Goal: Obtain resource: Download file/media

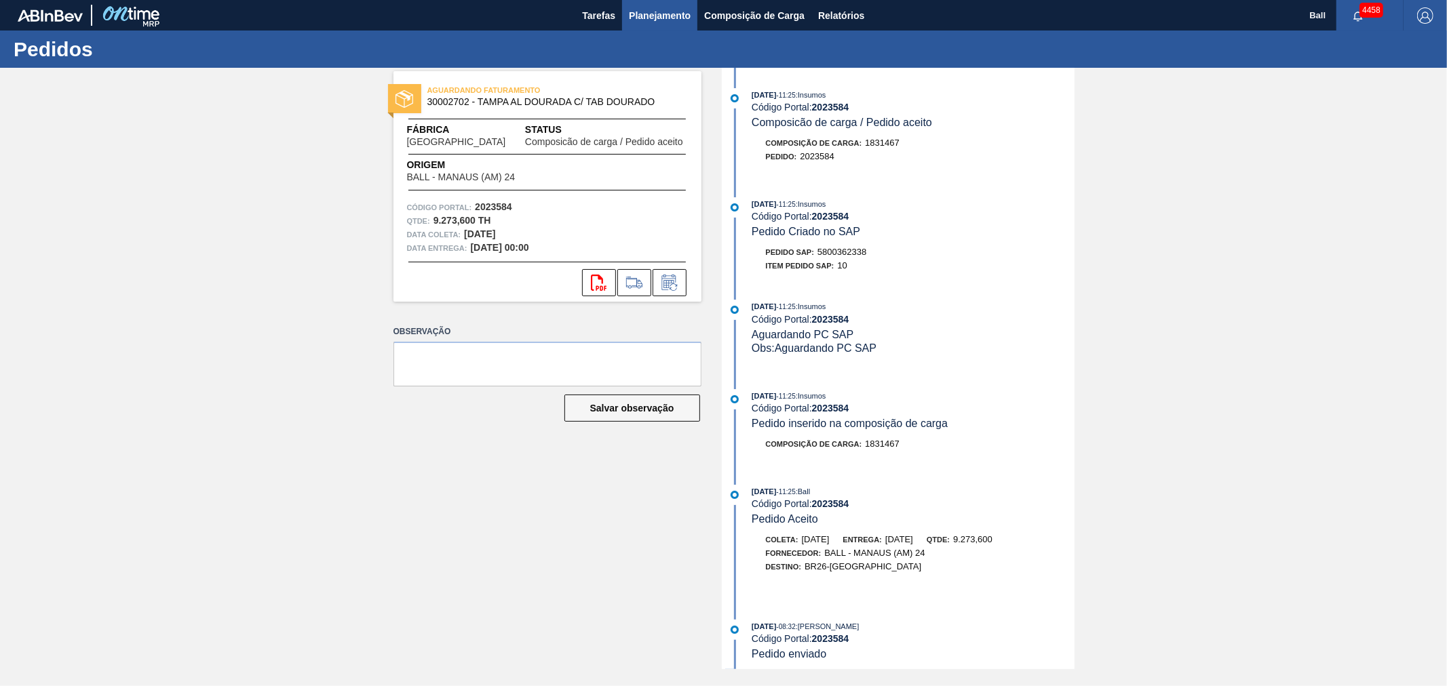
click at [658, 15] on span "Planejamento" at bounding box center [660, 15] width 62 height 16
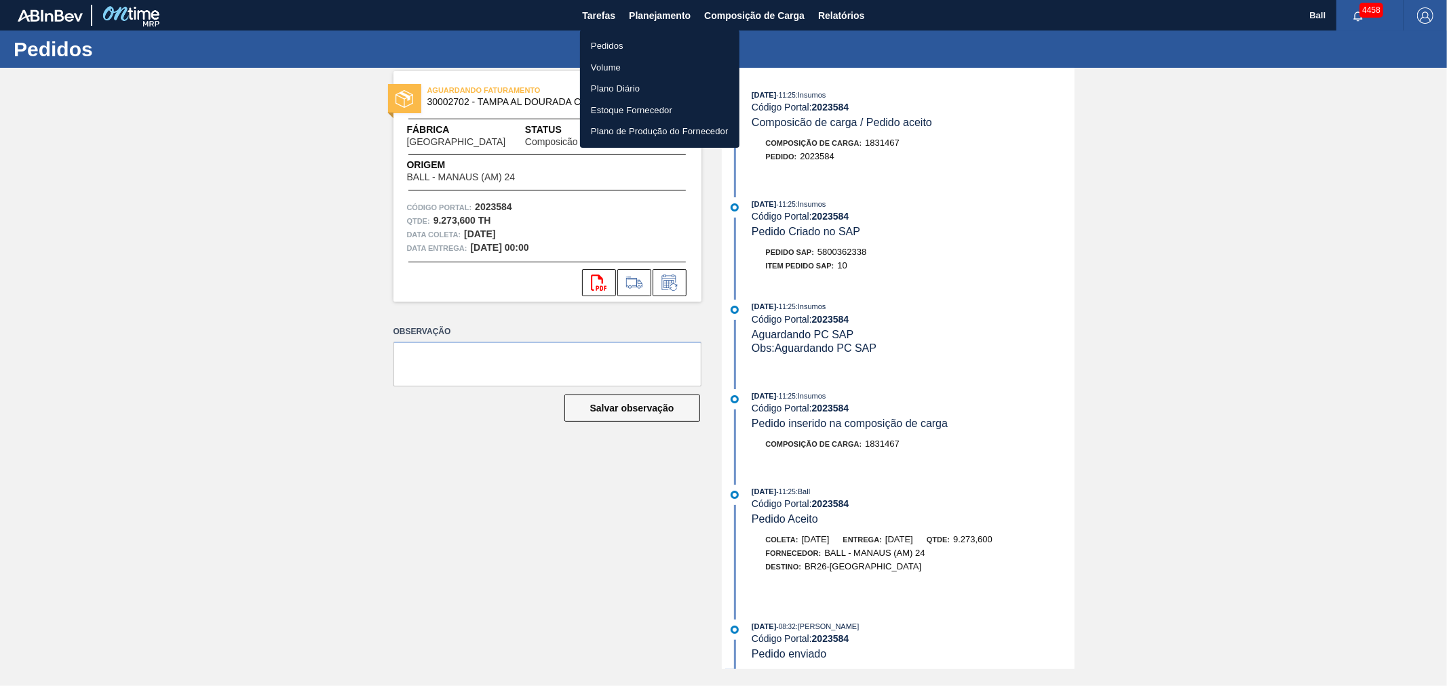
click at [622, 45] on li "Pedidos" at bounding box center [659, 46] width 159 height 22
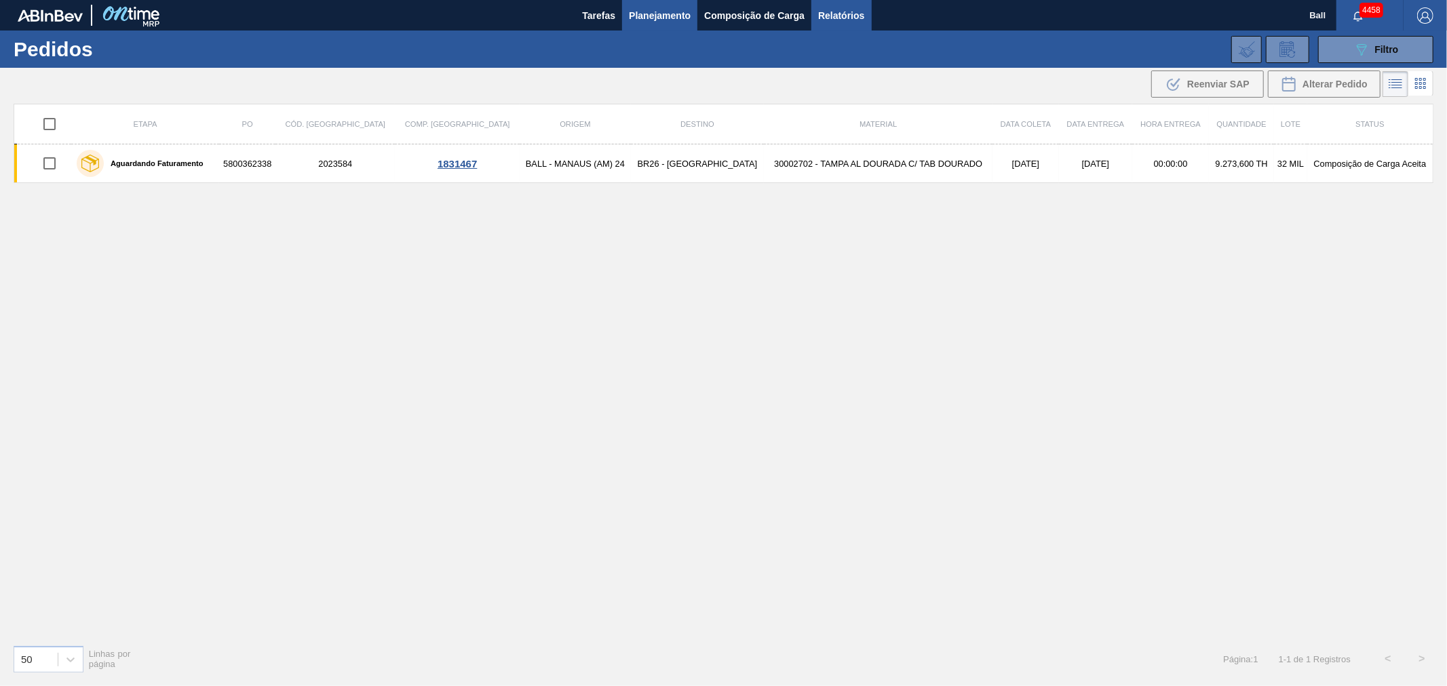
click at [818, 22] on span "Relatórios" at bounding box center [841, 15] width 46 height 16
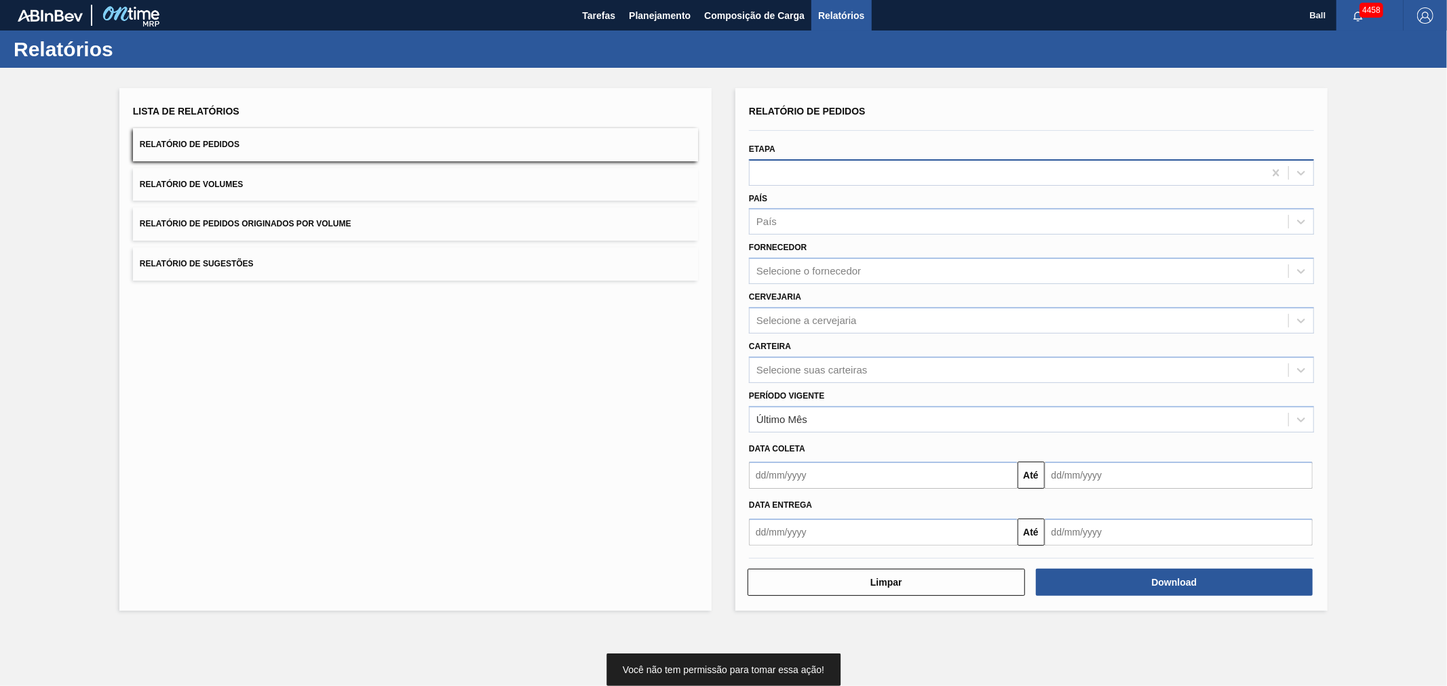
click at [819, 174] on div at bounding box center [1006, 173] width 514 height 20
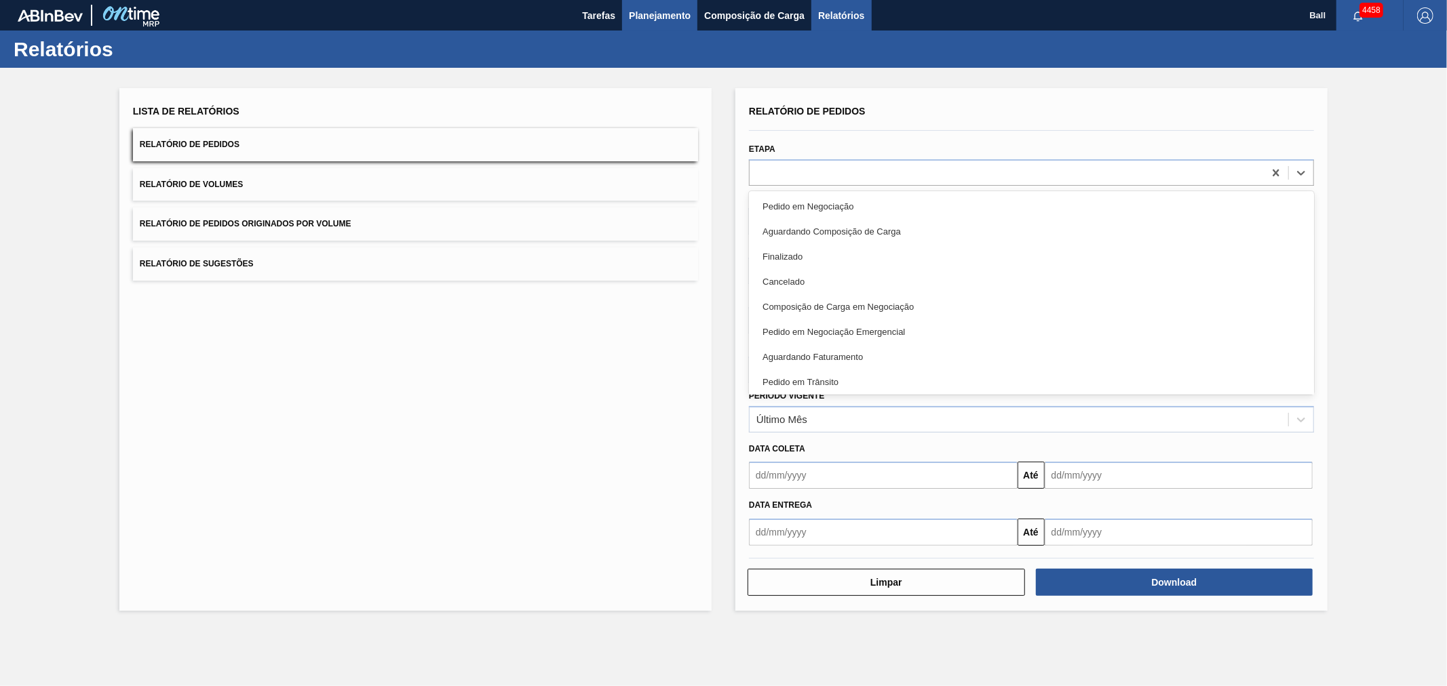
click at [665, 7] on span "Planejamento" at bounding box center [660, 15] width 62 height 16
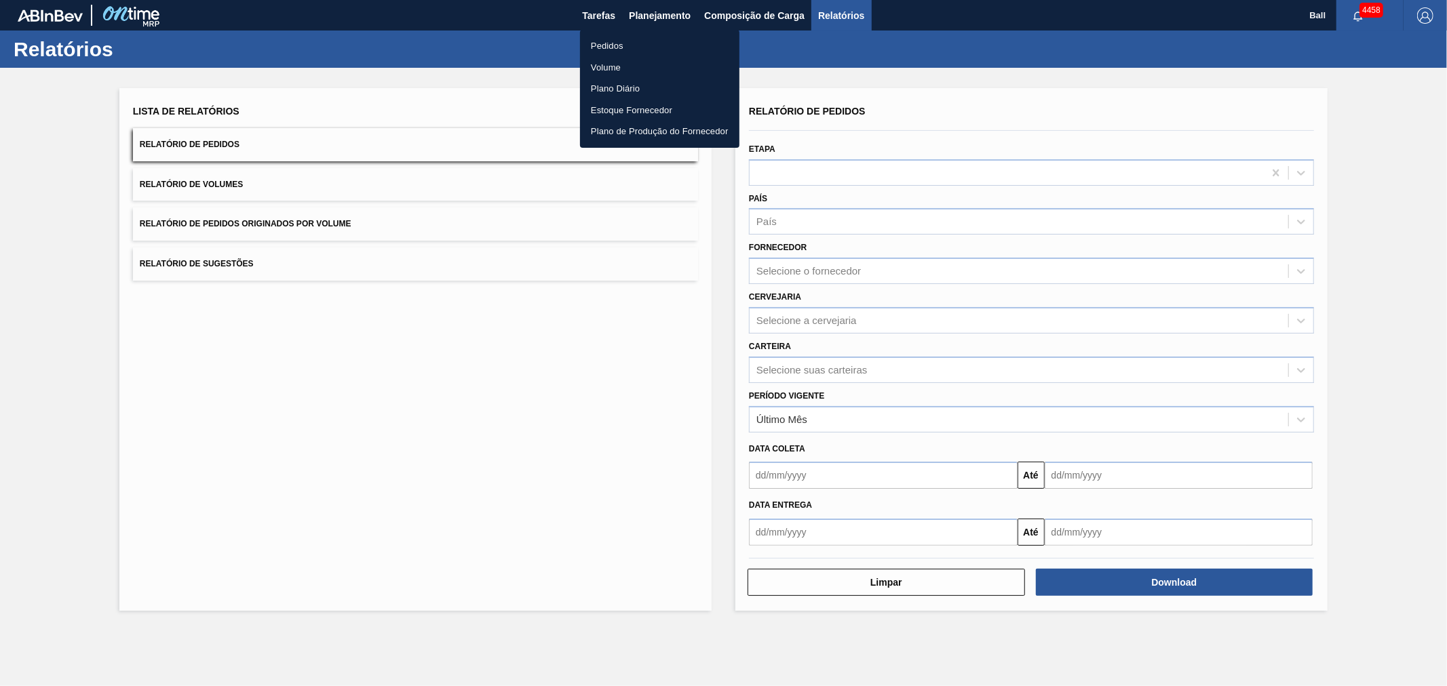
click at [642, 47] on li "Pedidos" at bounding box center [659, 46] width 159 height 22
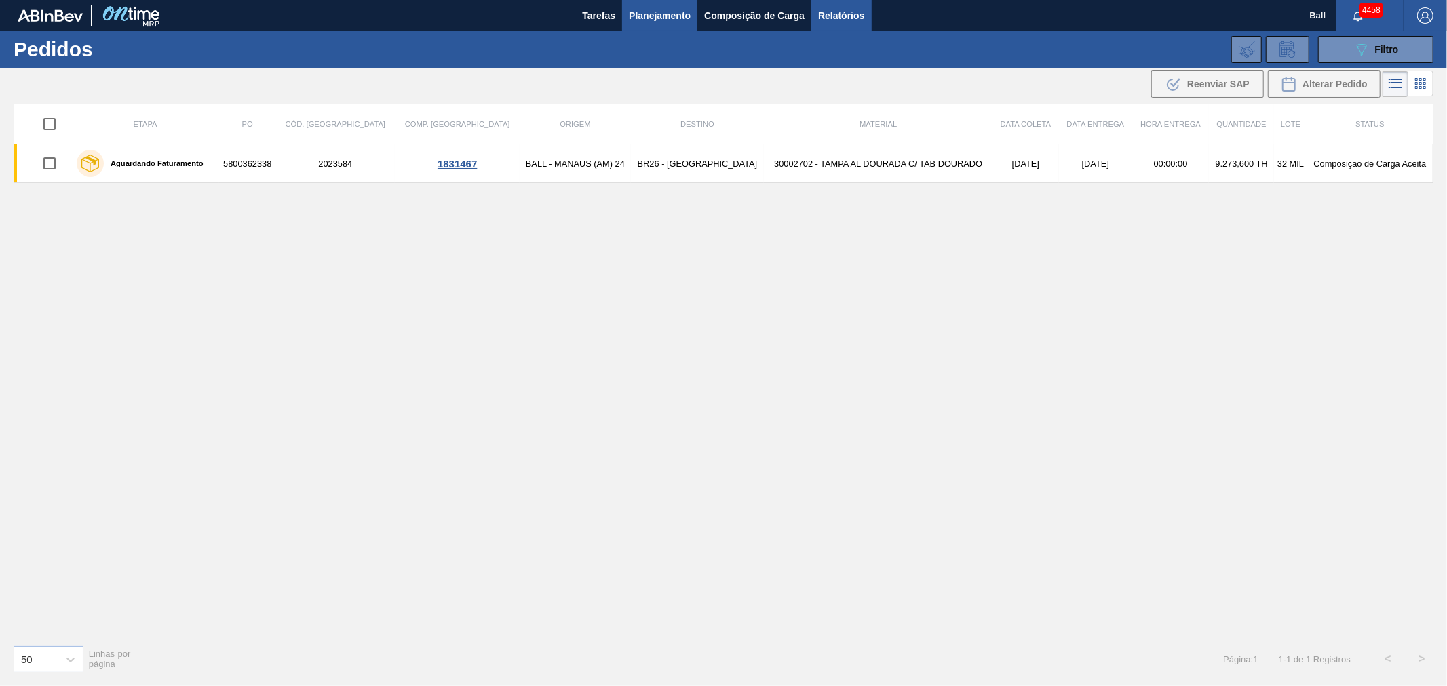
click at [853, 10] on span "Relatórios" at bounding box center [841, 15] width 46 height 16
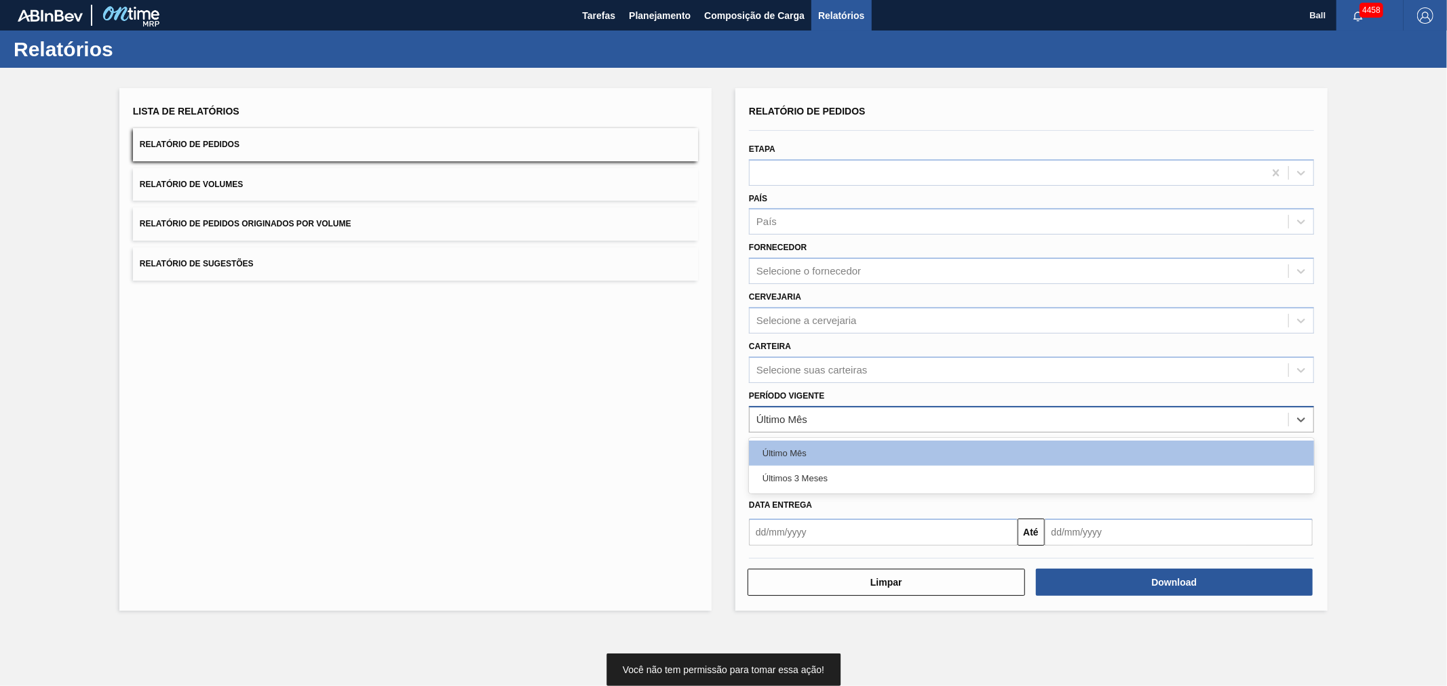
click at [809, 412] on div "Último Mês" at bounding box center [1018, 420] width 539 height 20
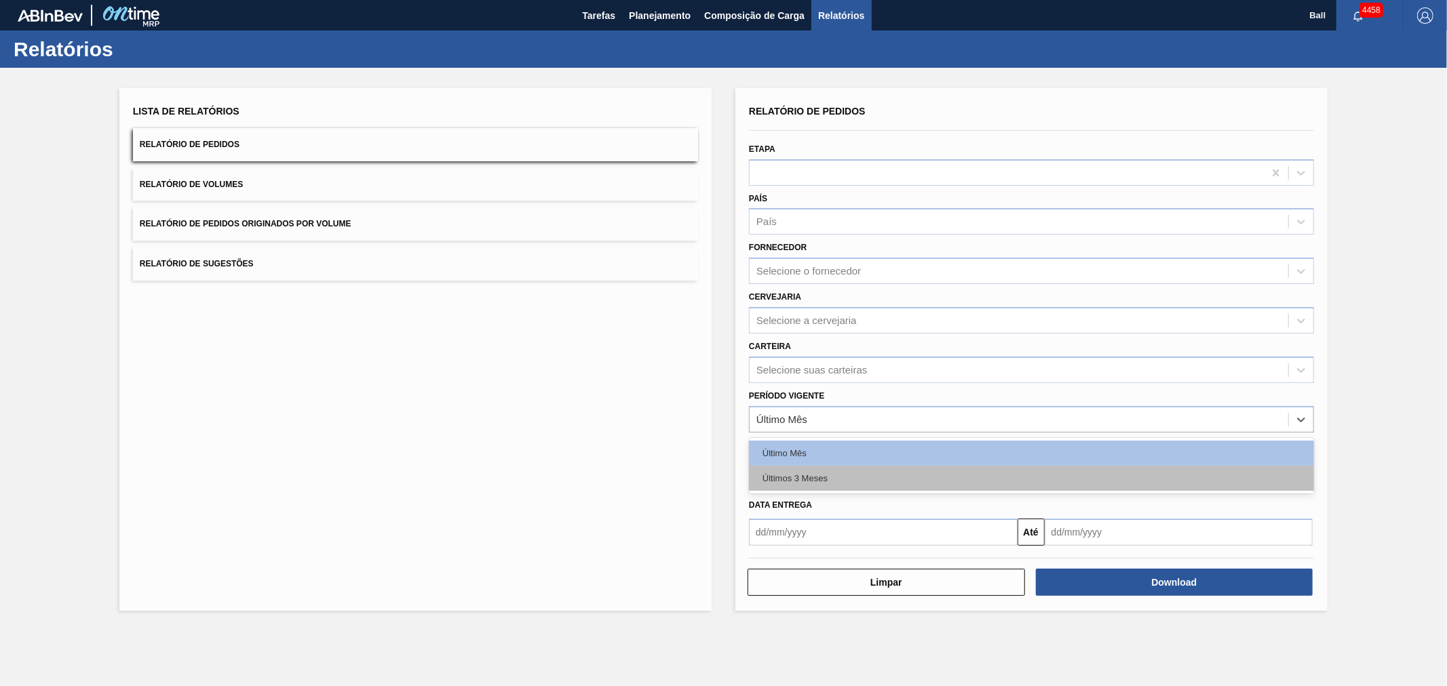
click at [791, 478] on div "Últimos 3 Meses" at bounding box center [1031, 478] width 565 height 25
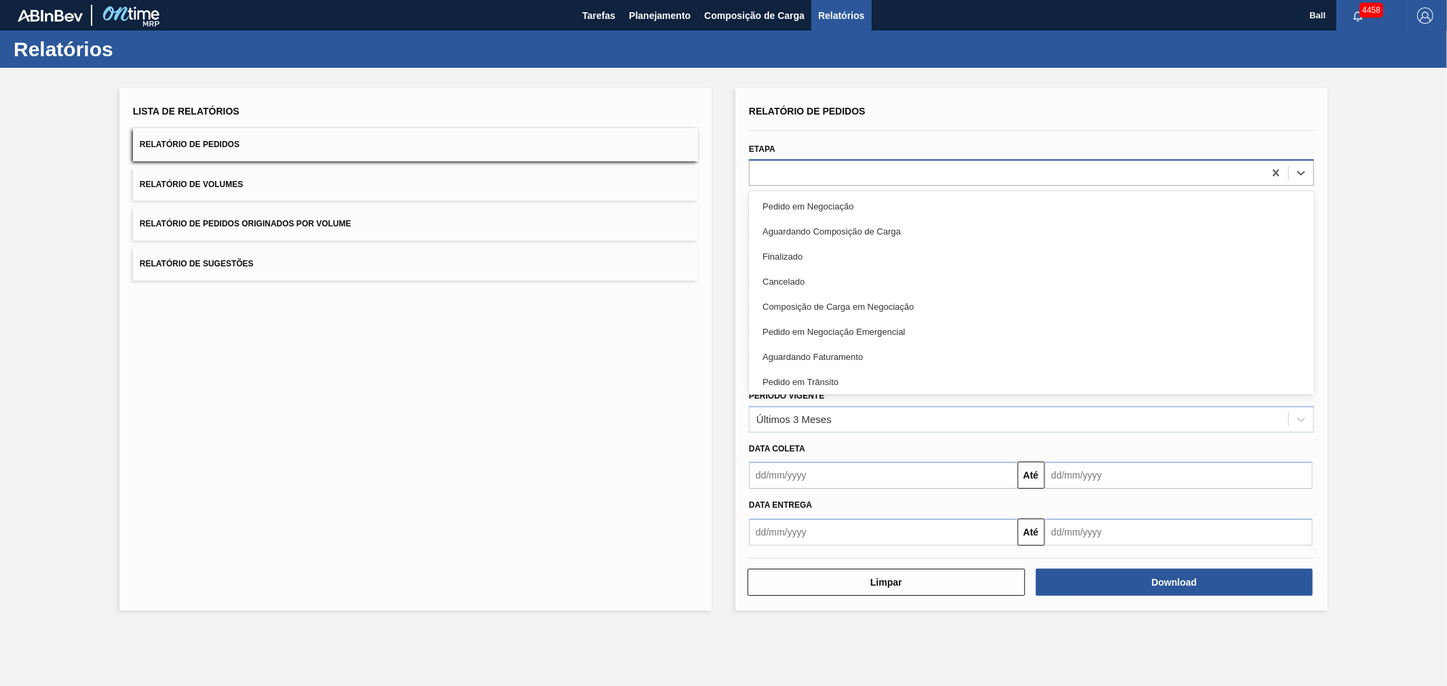
click at [790, 166] on div at bounding box center [1006, 173] width 514 height 20
click at [891, 81] on div "Lista de Relatórios Relatório de Pedidos Relatório de Volumes Relatório de Pedi…" at bounding box center [723, 348] width 1447 height 560
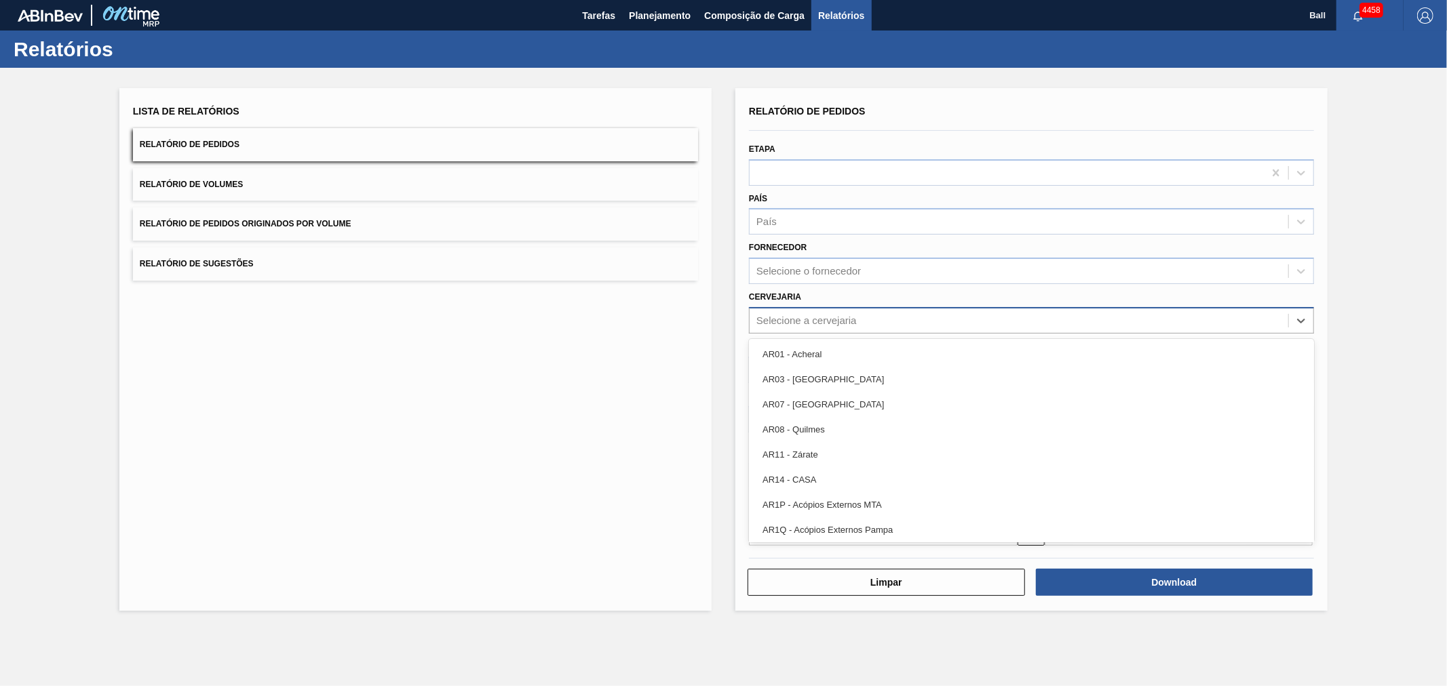
click at [777, 322] on div "Selecione a cervejaria" at bounding box center [806, 321] width 100 height 12
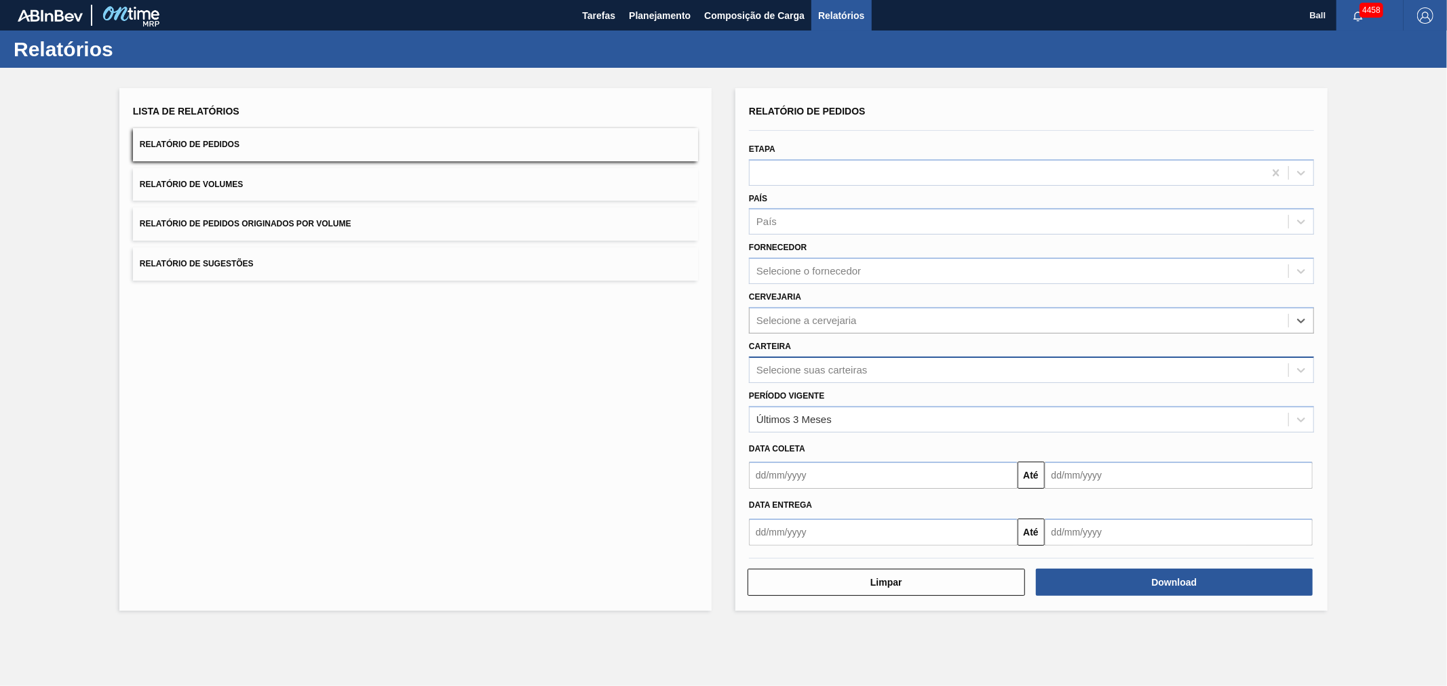
click at [792, 368] on div "Selecione suas carteiras" at bounding box center [811, 370] width 111 height 12
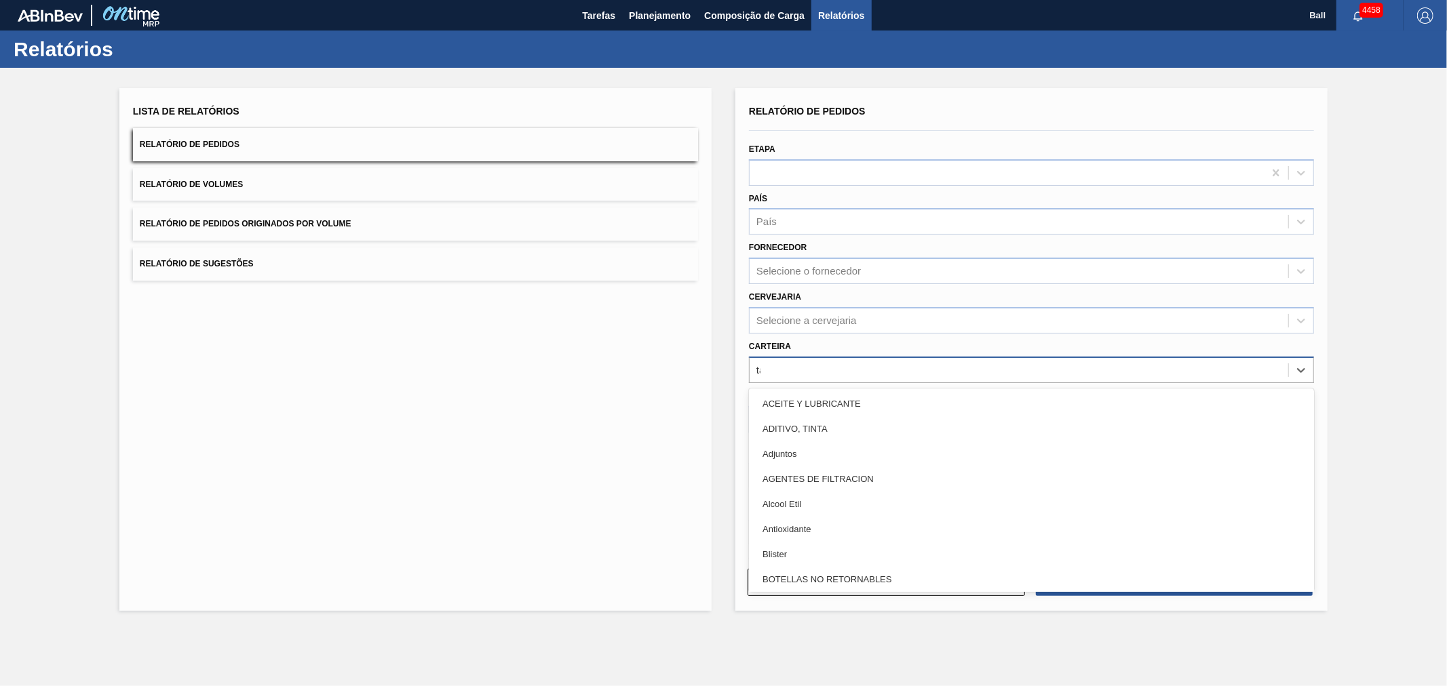
type input "tam"
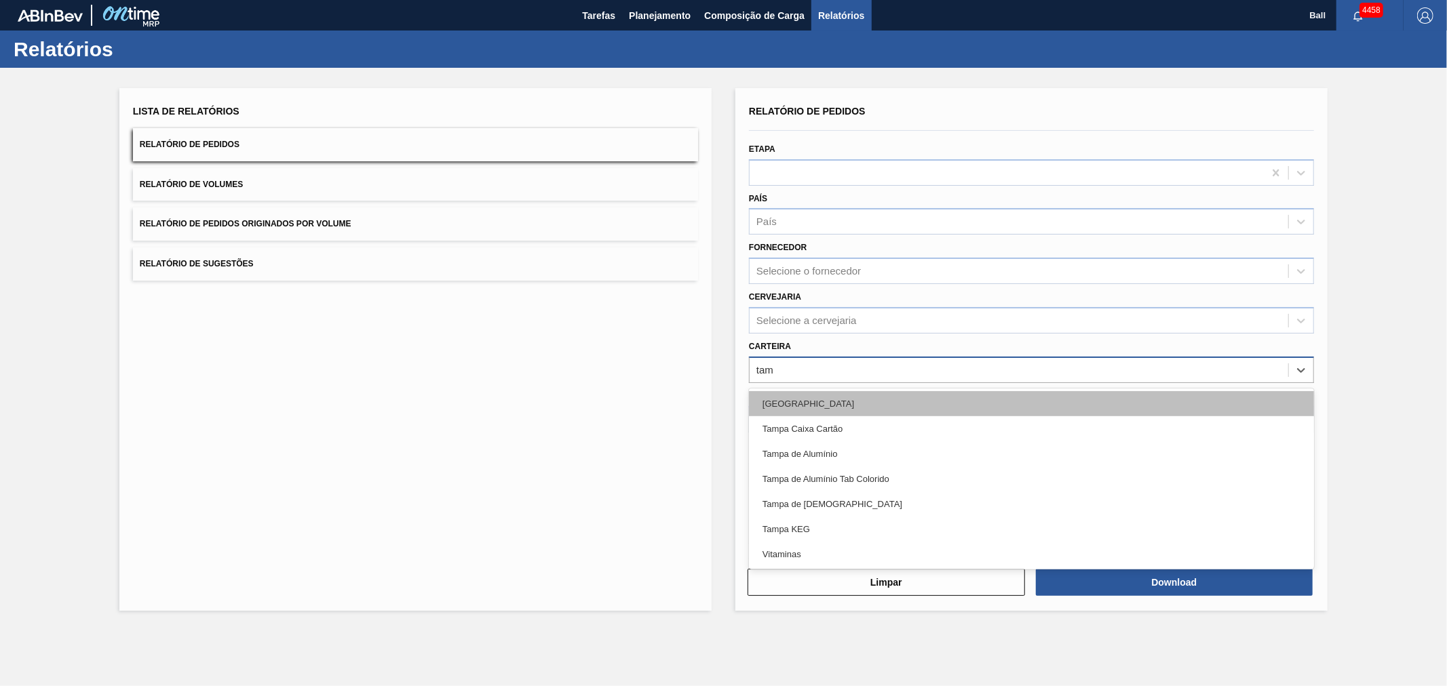
click at [787, 402] on div "[GEOGRAPHIC_DATA]" at bounding box center [1031, 403] width 565 height 25
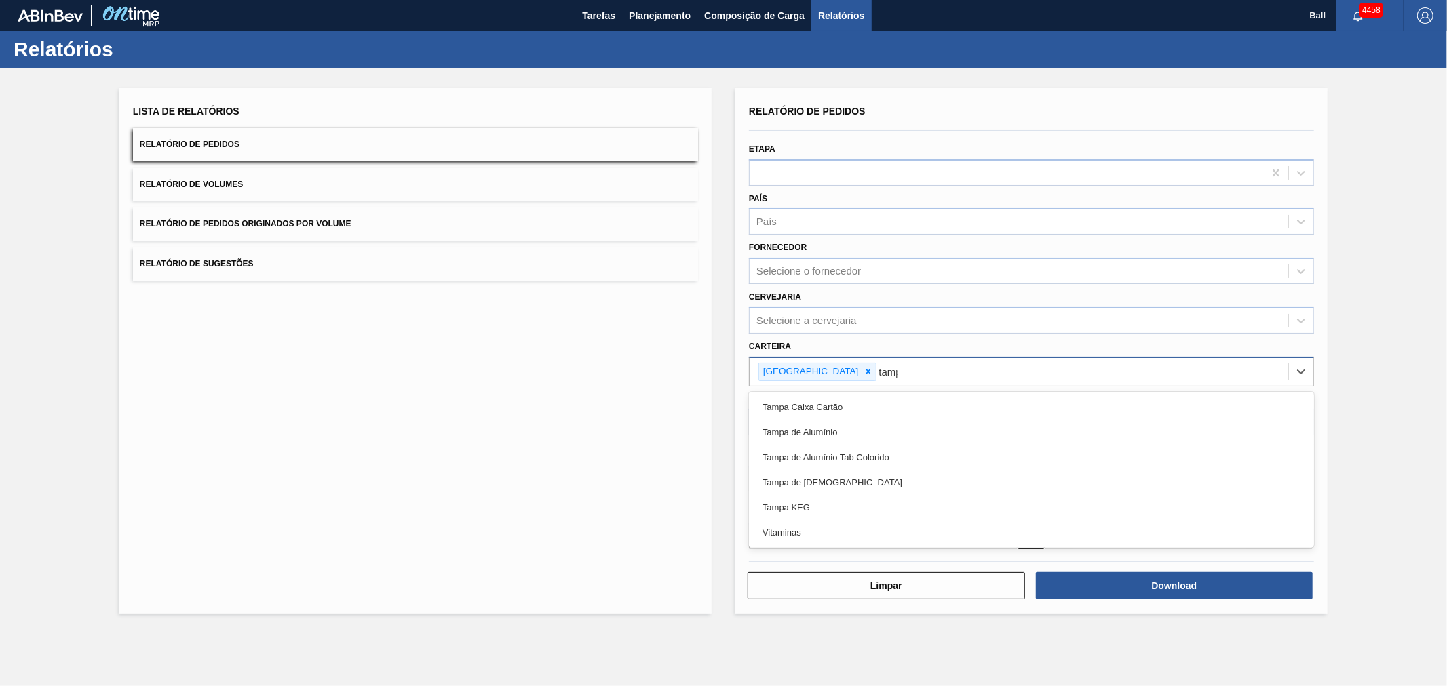
type input "[GEOGRAPHIC_DATA]"
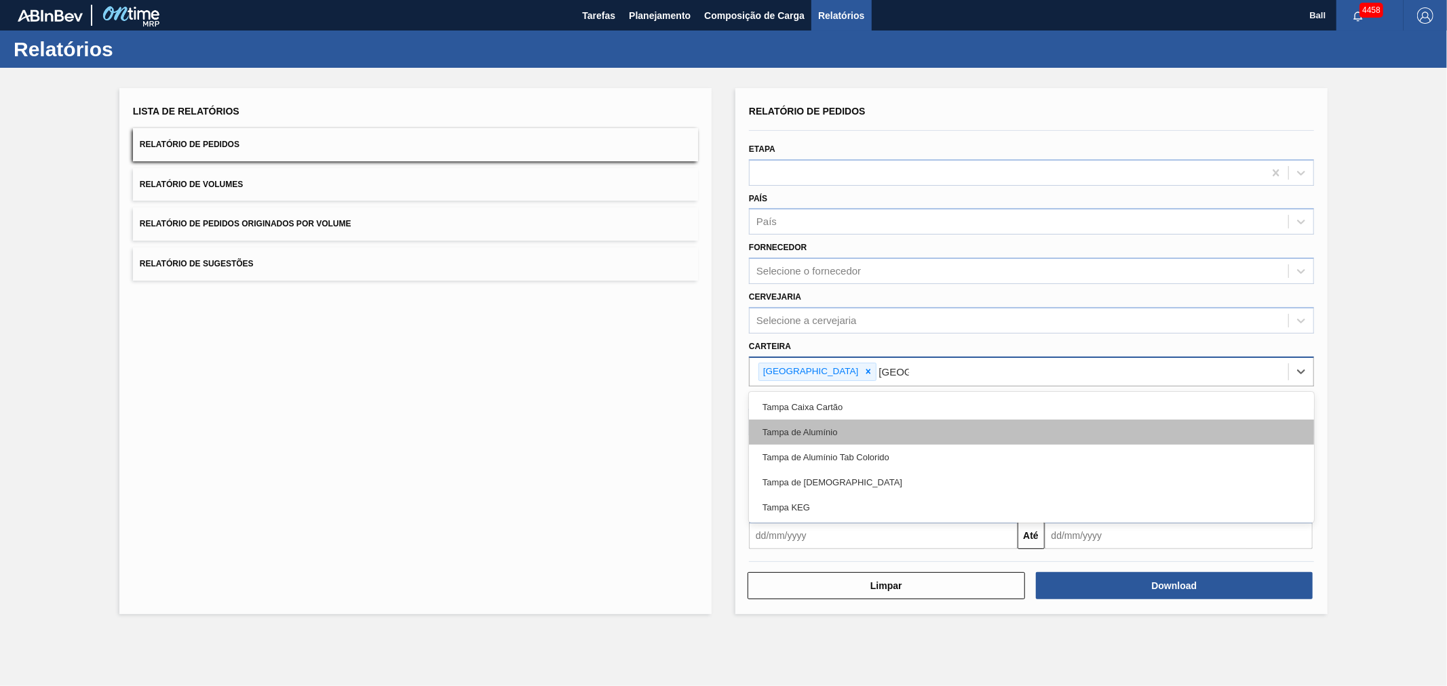
click at [783, 422] on div "Tampa de Alumínio" at bounding box center [1031, 432] width 565 height 25
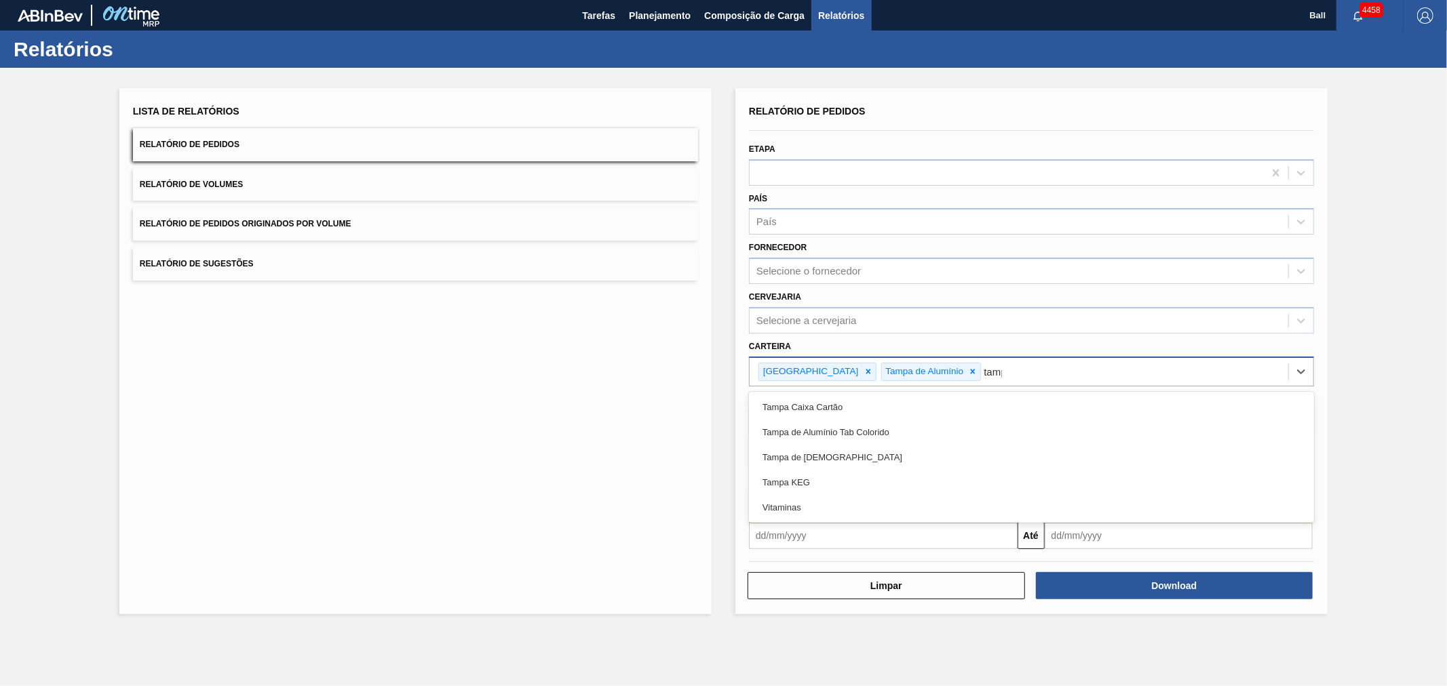
type input "[GEOGRAPHIC_DATA]"
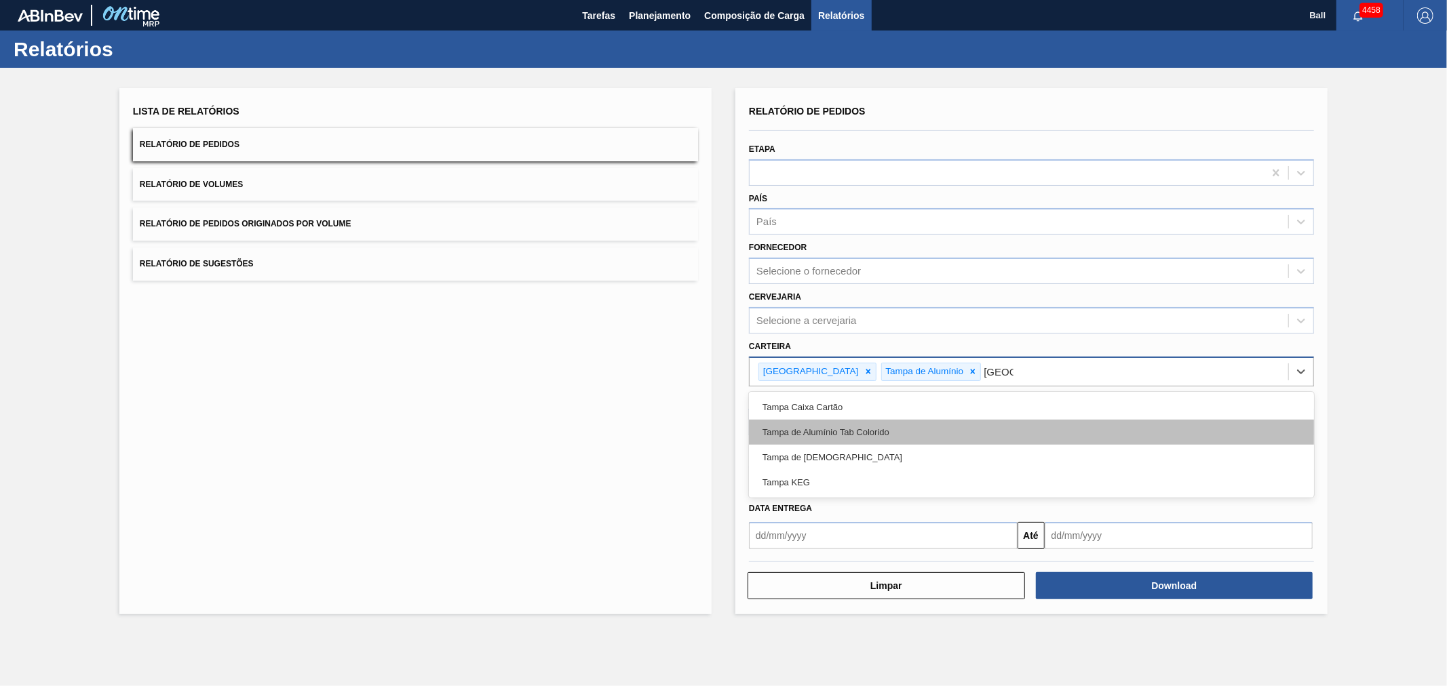
click at [796, 431] on div "Tampa de Alumínio Tab Colorido" at bounding box center [1031, 432] width 565 height 25
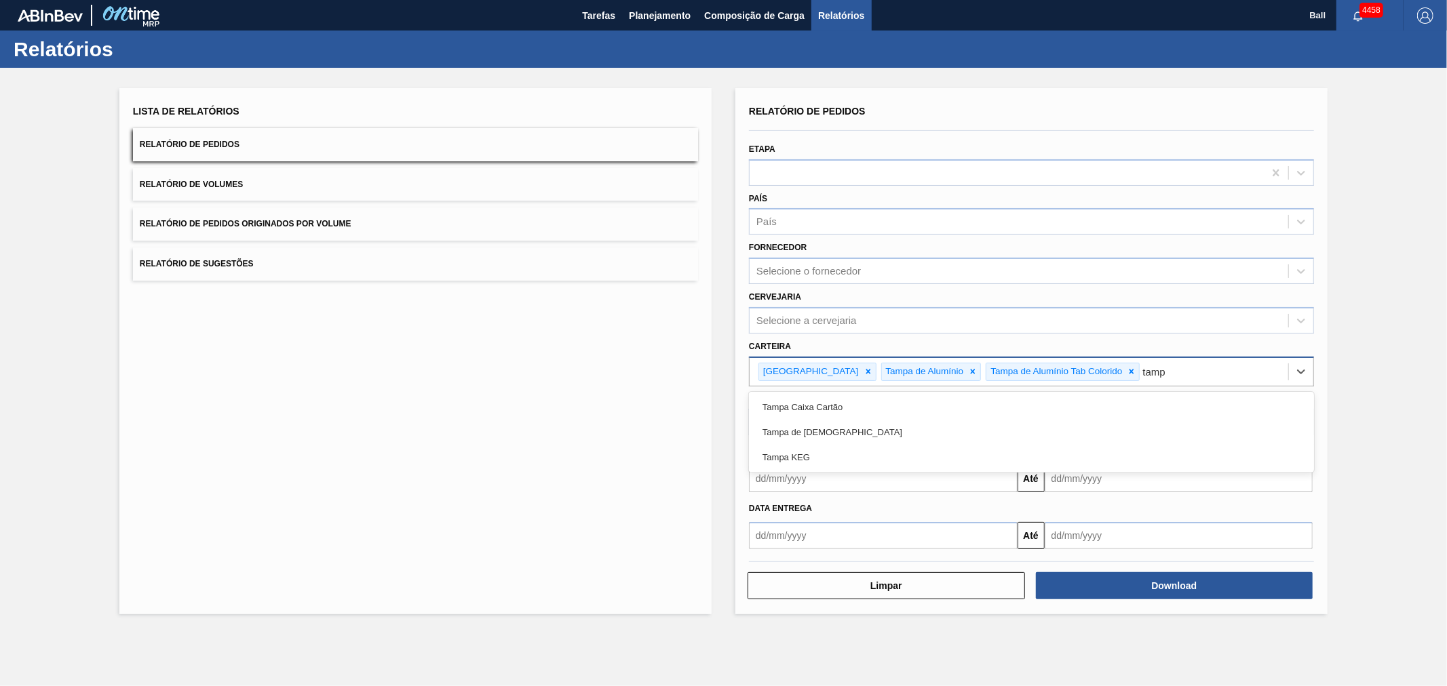
type input "[GEOGRAPHIC_DATA]"
click at [796, 431] on div "Tampa de [DEMOGRAPHIC_DATA]" at bounding box center [1031, 432] width 565 height 25
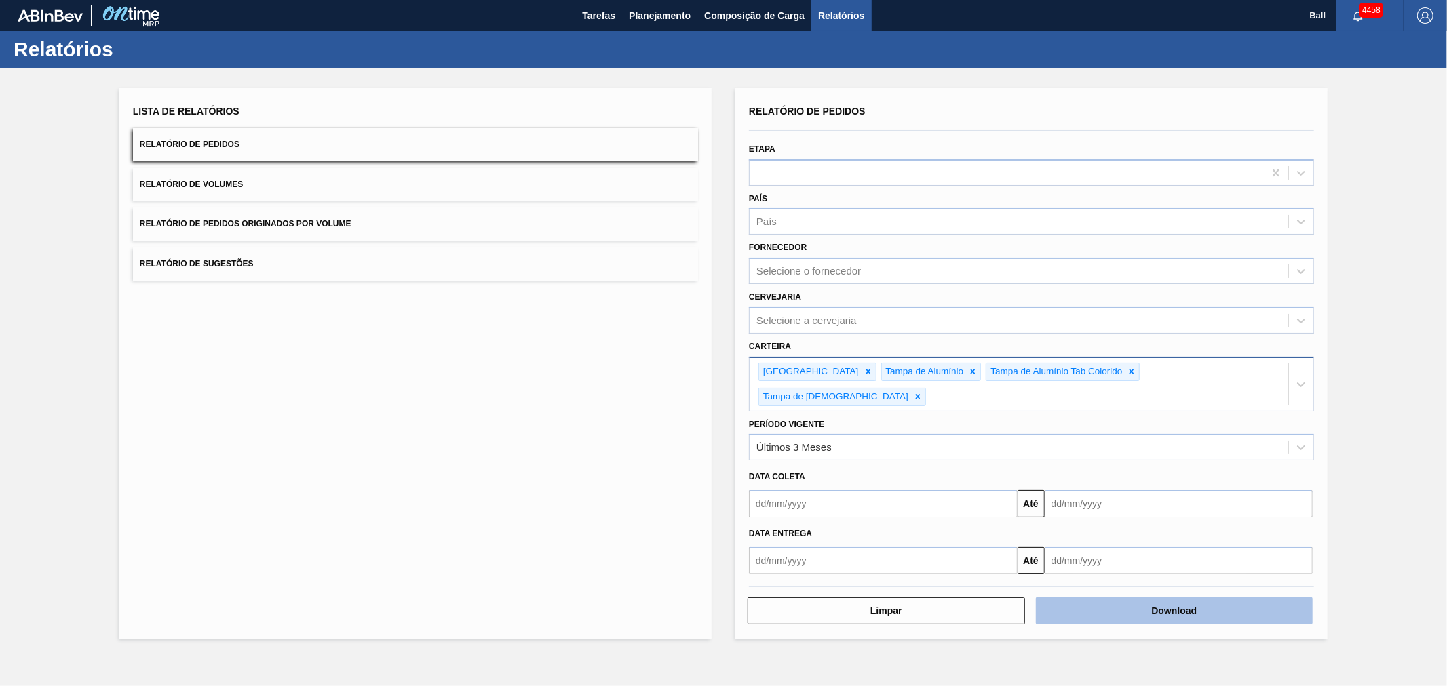
click at [1167, 598] on button "Download" at bounding box center [1174, 611] width 277 height 27
click at [1129, 598] on button "Download" at bounding box center [1174, 611] width 277 height 27
